Goal: Find contact information: Find contact information

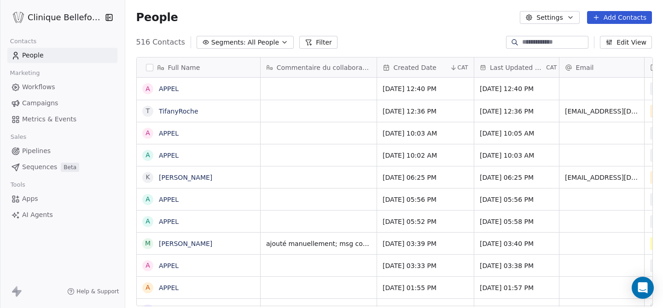
scroll to position [271, 538]
click at [280, 113] on div "grid" at bounding box center [318, 111] width 116 height 22
type textarea "*"
type textarea "**********"
click at [405, 109] on html "Clinique Bellefontaine Contacts People Marketing Workflows Campaigns Metrics & …" at bounding box center [331, 154] width 663 height 308
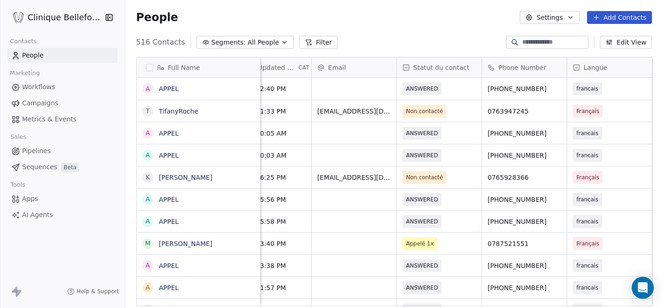
scroll to position [0, 333]
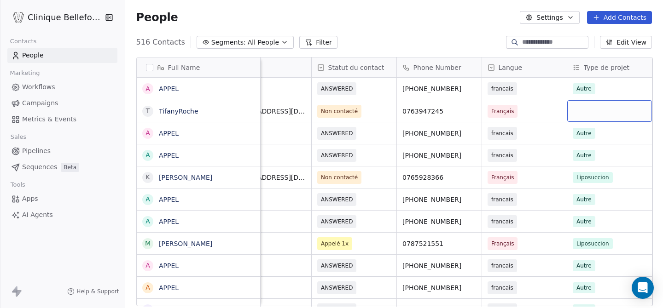
click at [630, 104] on div "grid" at bounding box center [609, 111] width 85 height 22
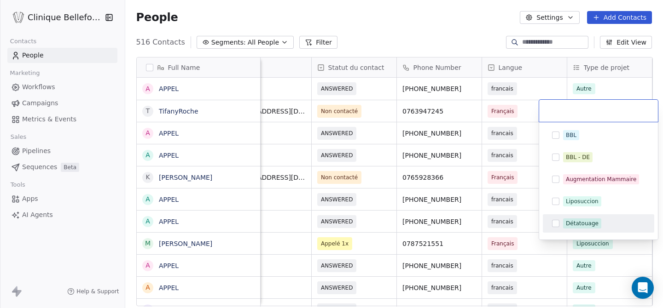
click at [555, 226] on button "Suggestions" at bounding box center [555, 223] width 7 height 7
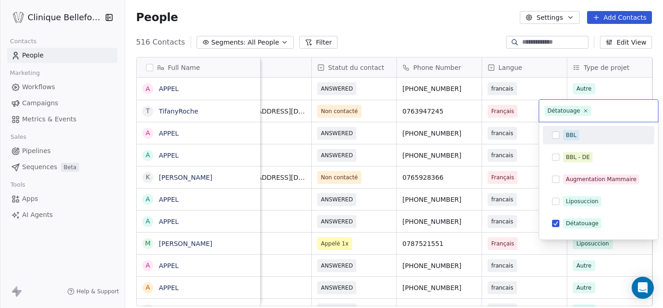
click at [526, 115] on html "Clinique Bellefontaine Contacts People Marketing Workflows Campaigns Metrics & …" at bounding box center [331, 154] width 663 height 308
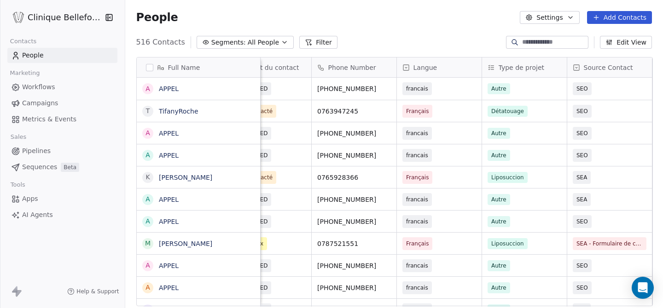
scroll to position [0, 505]
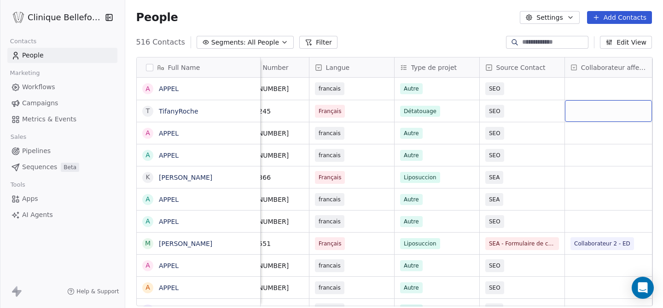
click at [592, 110] on div "grid" at bounding box center [608, 111] width 87 height 22
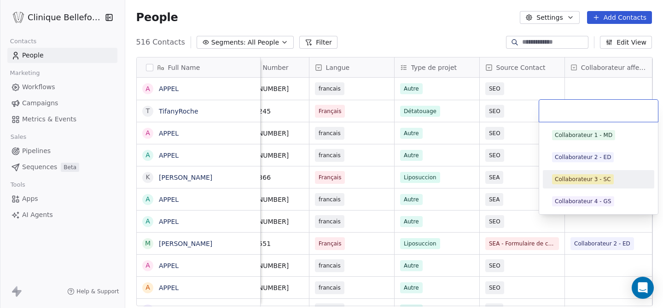
click at [585, 177] on div "Collaborateur 3 - SC" at bounding box center [583, 179] width 56 height 8
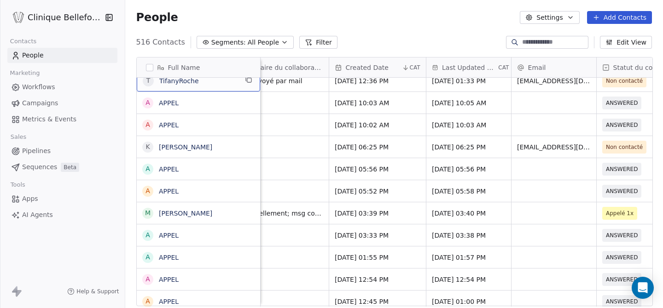
scroll to position [0, 0]
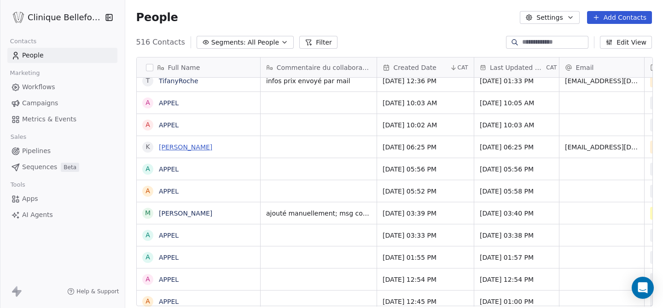
click at [198, 150] on link "[PERSON_NAME]" at bounding box center [185, 147] width 53 height 7
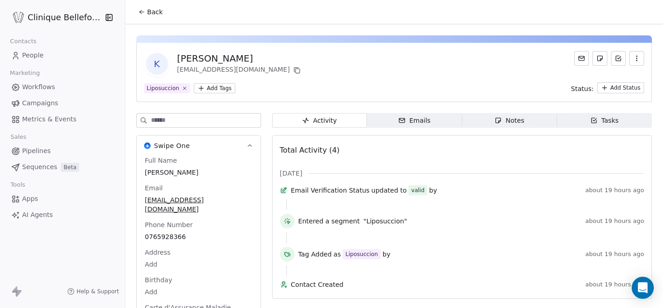
click at [154, 14] on span "Back" at bounding box center [155, 11] width 16 height 9
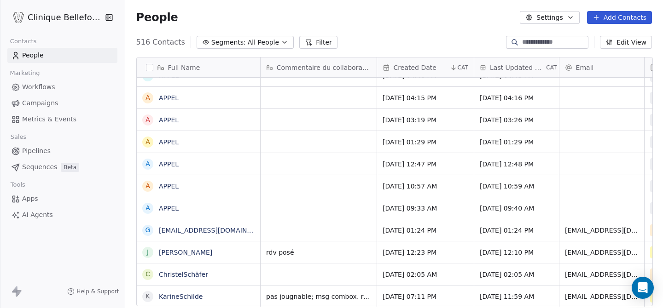
click at [272, 231] on div "grid" at bounding box center [318, 231] width 116 height 22
copy link "[EMAIL_ADDRESS][DOMAIN_NAME]"
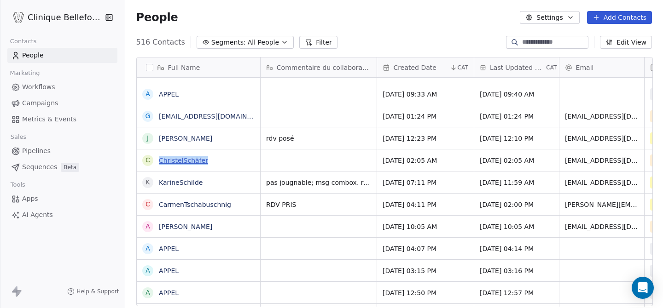
copy link "ChristelSchäfer"
click at [330, 161] on div "grid" at bounding box center [318, 161] width 116 height 22
click at [303, 157] on div "grid" at bounding box center [318, 161] width 116 height 22
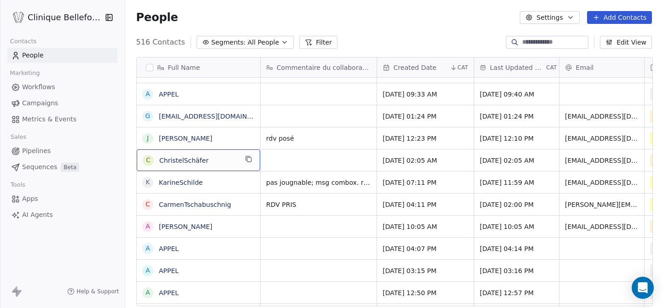
click at [234, 161] on span "ChristelSchäfer" at bounding box center [198, 160] width 78 height 9
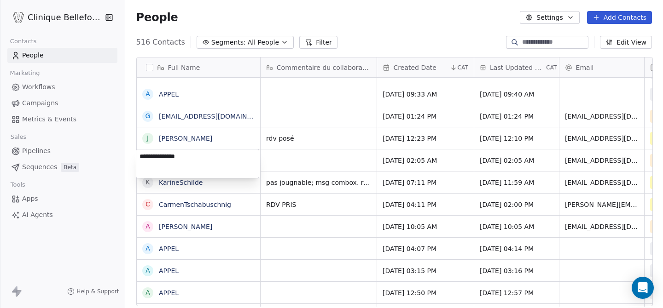
click at [327, 158] on html "Clinique [PERSON_NAME] Contacts People Marketing Workflows Campaigns Metrics & …" at bounding box center [331, 154] width 663 height 308
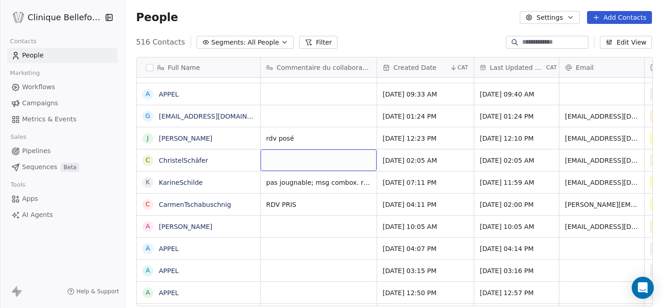
click at [327, 158] on div "grid" at bounding box center [318, 161] width 116 height 22
type textarea "**********"
click at [401, 165] on html "Clinique [PERSON_NAME] Contacts People Marketing Workflows Campaigns Metrics & …" at bounding box center [331, 154] width 663 height 308
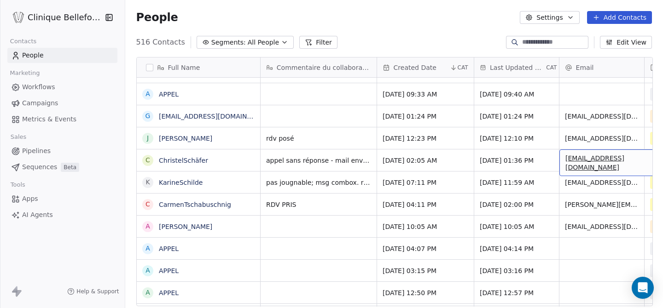
scroll to position [0, 77]
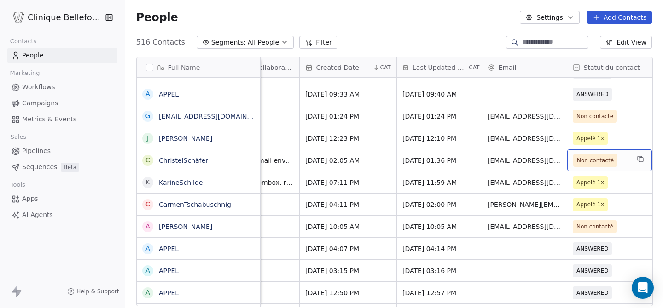
click at [607, 160] on span "Non contacté" at bounding box center [595, 160] width 37 height 9
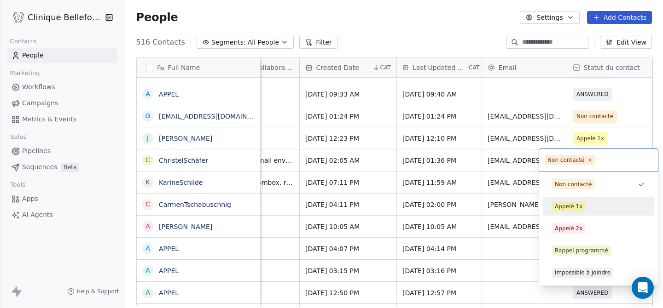
click at [569, 211] on span "Appelé 1x" at bounding box center [568, 207] width 33 height 10
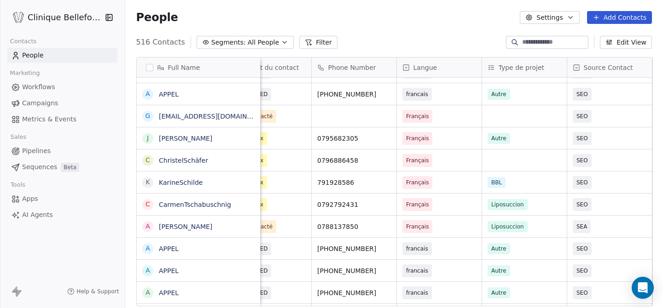
scroll to position [0, 505]
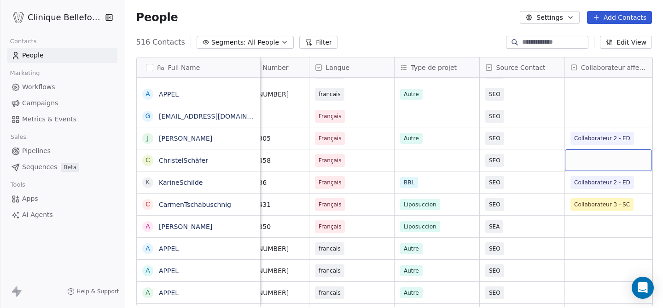
click at [609, 164] on div "grid" at bounding box center [608, 161] width 87 height 22
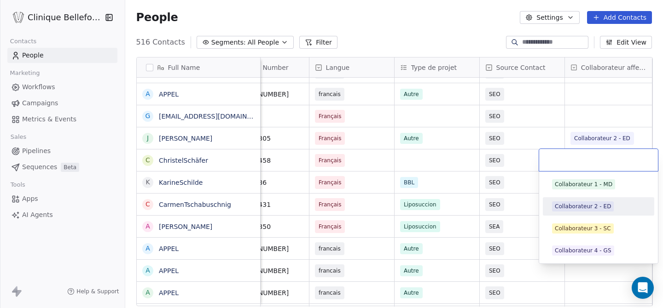
click at [572, 207] on div "Collaborateur 2 - ED" at bounding box center [583, 206] width 56 height 8
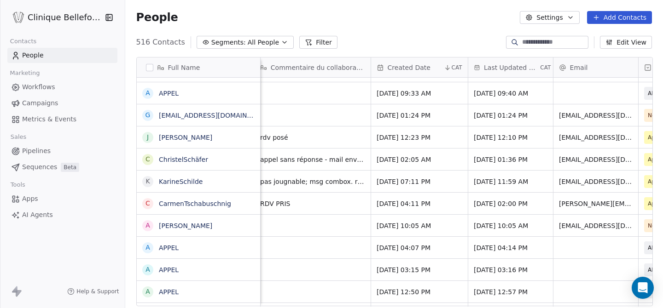
scroll to position [0, 0]
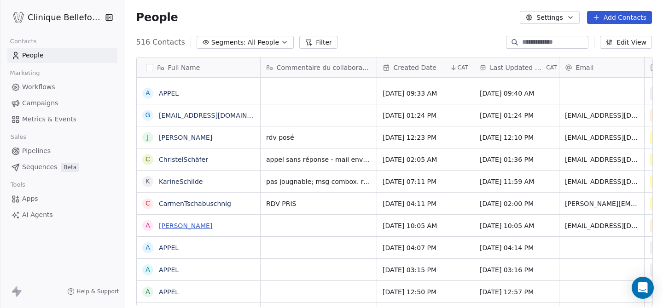
click at [212, 226] on link "[PERSON_NAME]" at bounding box center [185, 225] width 53 height 7
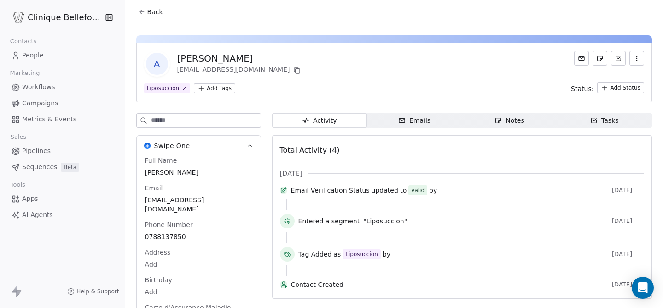
click at [154, 11] on span "Back" at bounding box center [155, 11] width 16 height 9
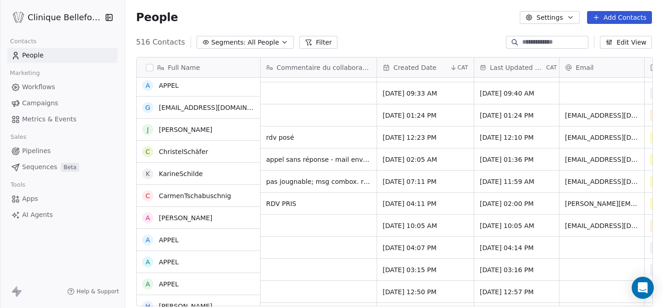
scroll to position [556, 0]
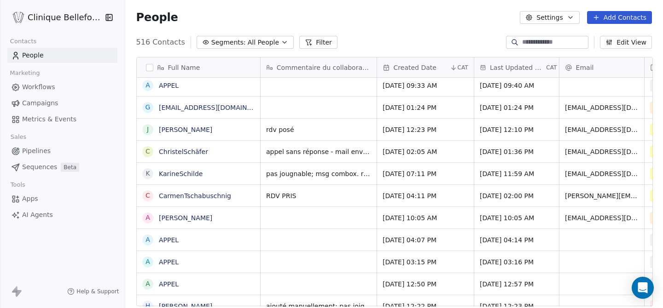
click at [307, 217] on div "grid" at bounding box center [318, 218] width 116 height 22
click at [301, 219] on div "grid" at bounding box center [318, 218] width 116 height 22
click at [212, 220] on link "[PERSON_NAME]" at bounding box center [185, 217] width 53 height 7
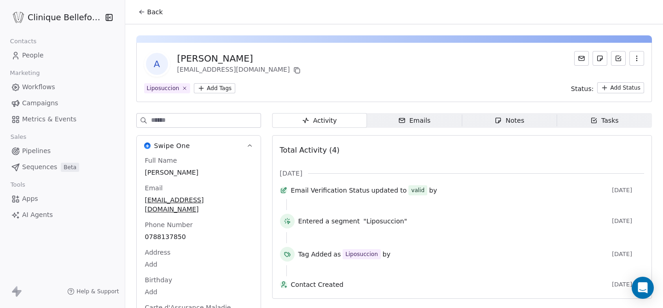
click at [149, 12] on span "Back" at bounding box center [155, 11] width 16 height 9
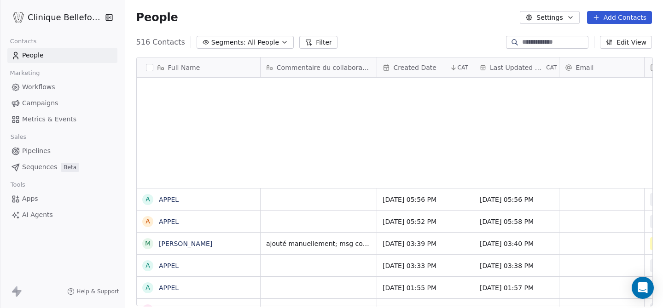
scroll to position [271, 538]
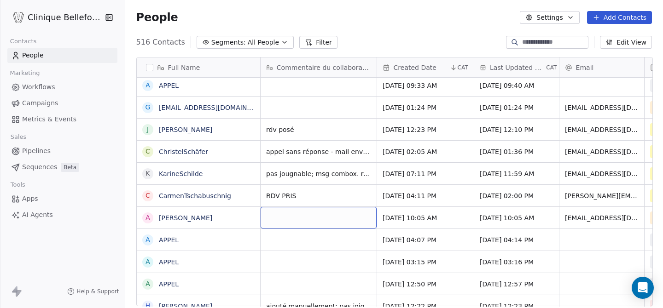
click at [305, 212] on div "grid" at bounding box center [318, 218] width 116 height 22
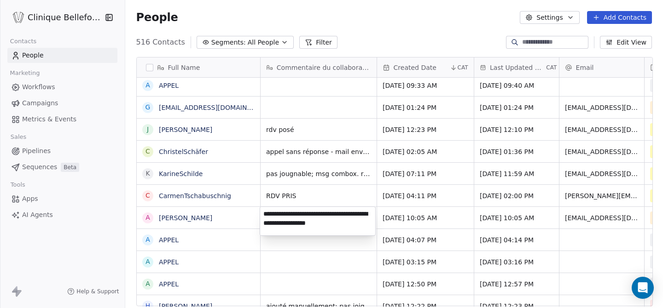
type textarea "**********"
click at [416, 218] on html "Clinique [PERSON_NAME] Contacts People Marketing Workflows Campaigns Metrics & …" at bounding box center [331, 154] width 663 height 308
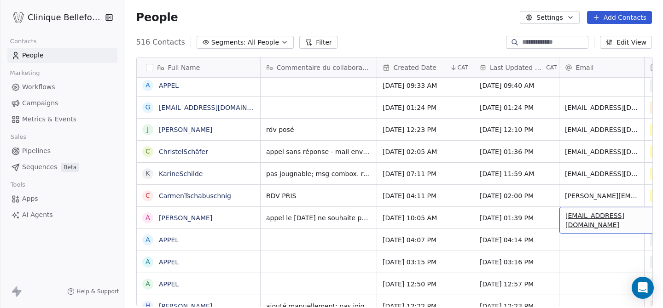
scroll to position [0, 77]
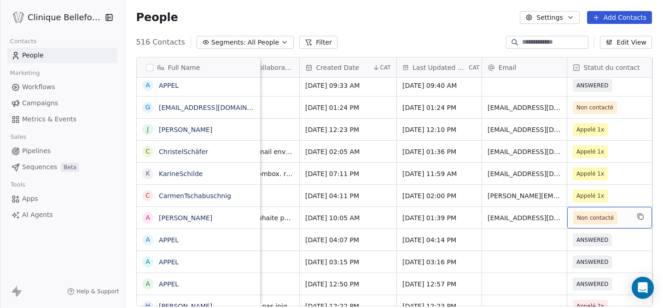
click at [587, 218] on span "Non contacté" at bounding box center [595, 218] width 37 height 9
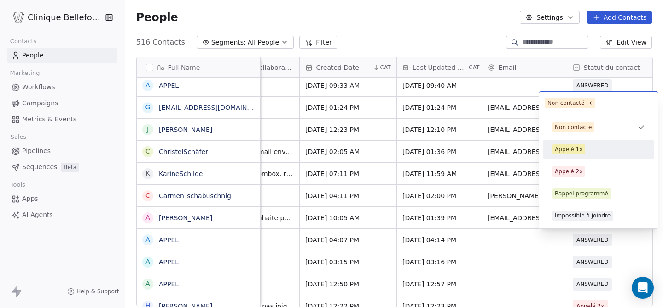
click at [568, 152] on div "Appelé 1x" at bounding box center [569, 149] width 28 height 8
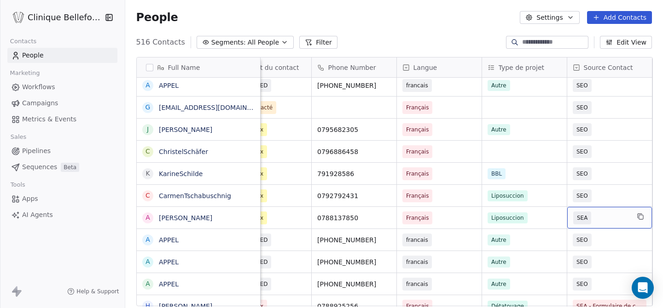
scroll to position [0, 505]
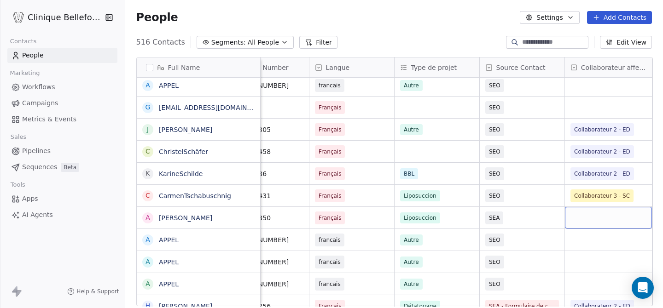
click at [602, 222] on div "grid" at bounding box center [608, 218] width 87 height 22
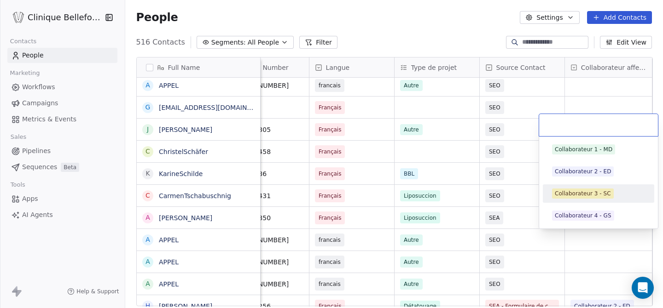
click at [584, 198] on span "Collaborateur 3 - SC" at bounding box center [583, 194] width 62 height 10
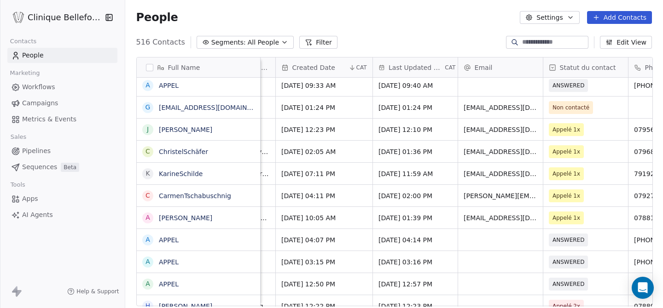
scroll to position [0, 0]
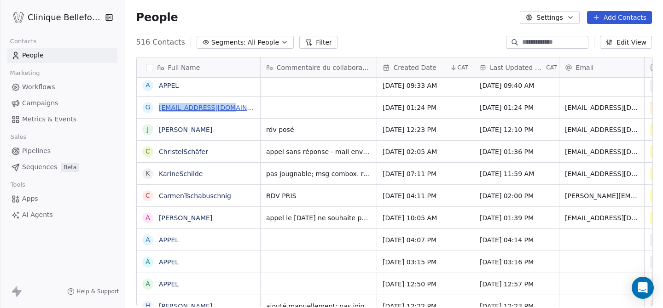
copy link "[EMAIL_ADDRESS][DOMAIN_NAME]"
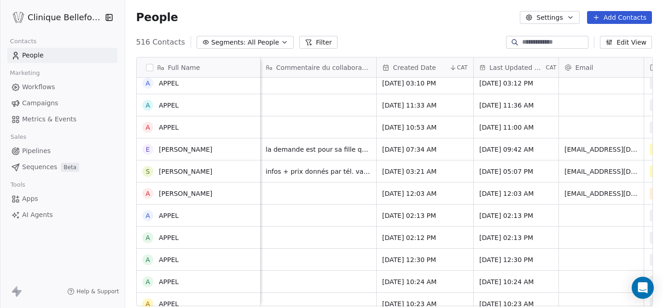
scroll to position [1028, 0]
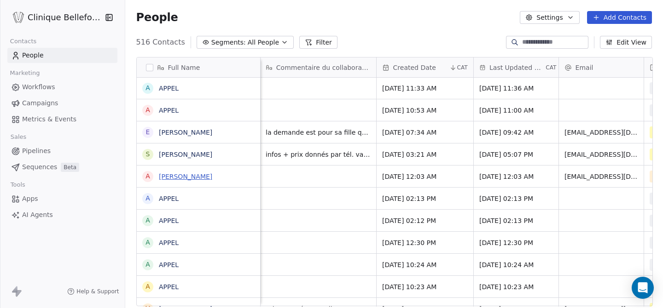
copy link "[PERSON_NAME]"
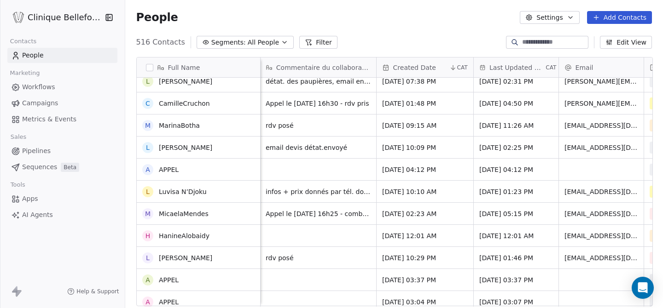
scroll to position [1864, 0]
